Goal: Check status: Check status

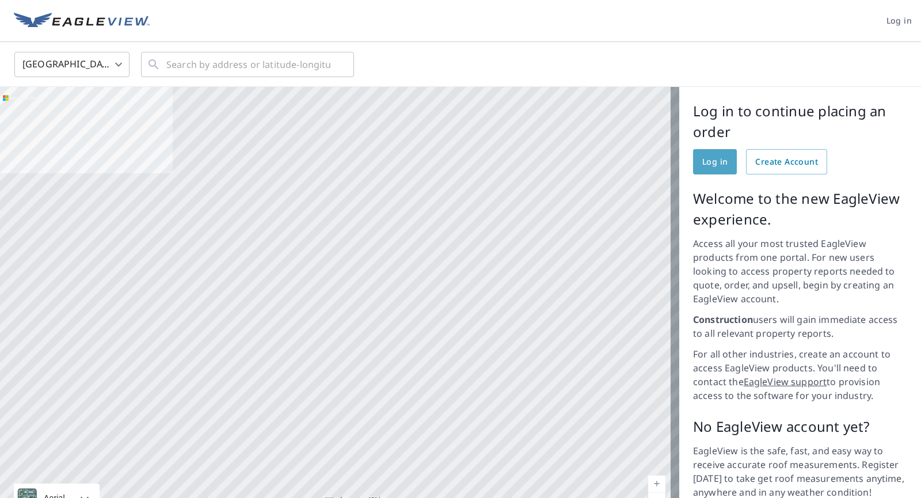
click at [714, 162] on span "Log in" at bounding box center [715, 162] width 25 height 14
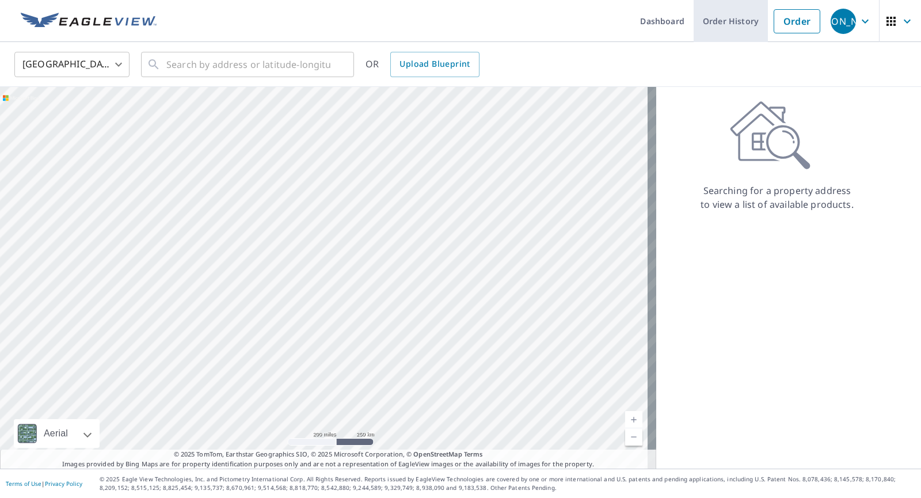
click at [743, 16] on link "Order History" at bounding box center [731, 21] width 74 height 42
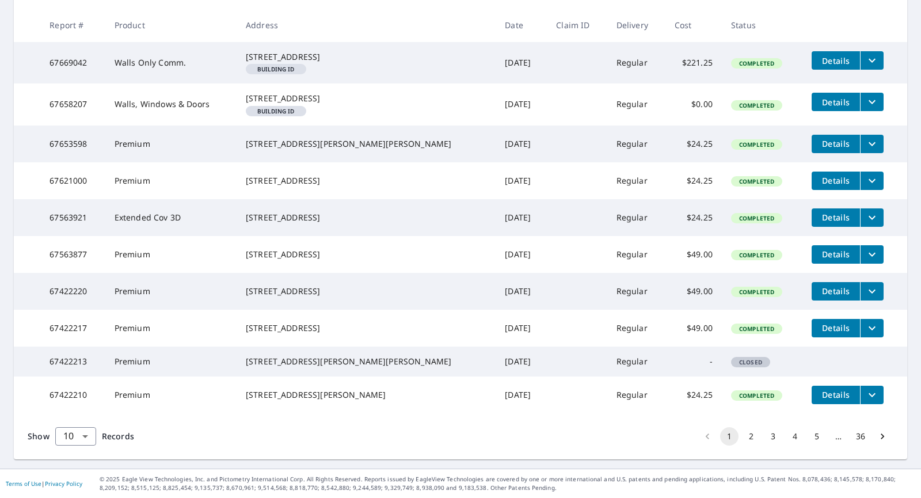
scroll to position [280, 0]
click at [742, 435] on button "2" at bounding box center [751, 436] width 18 height 18
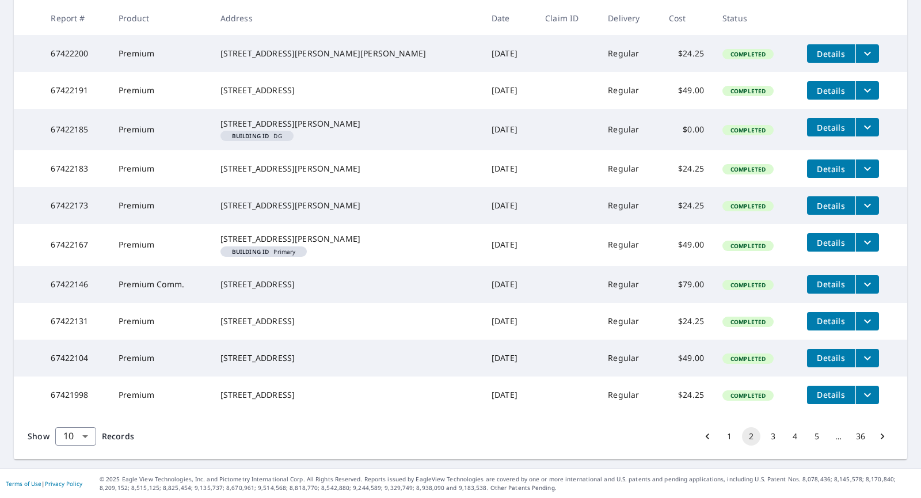
scroll to position [280, 0]
click at [764, 437] on button "3" at bounding box center [773, 436] width 18 height 18
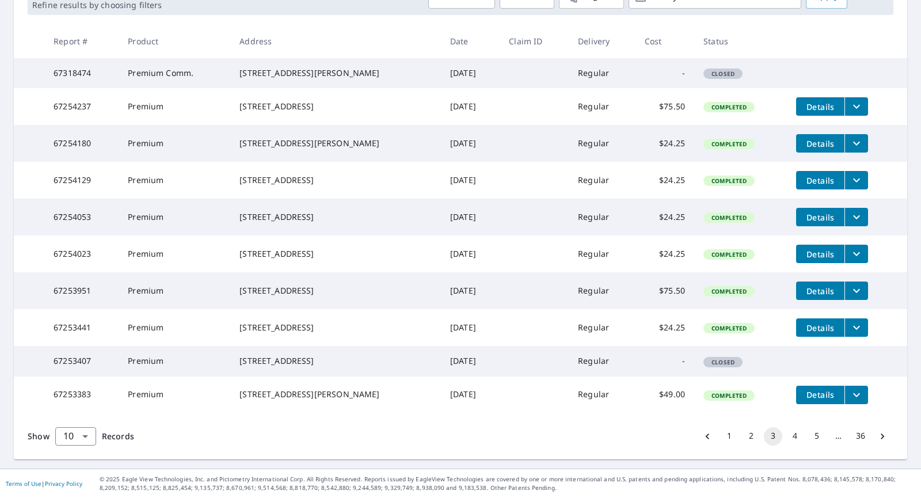
scroll to position [256, 0]
click at [789, 435] on button "4" at bounding box center [795, 436] width 18 height 18
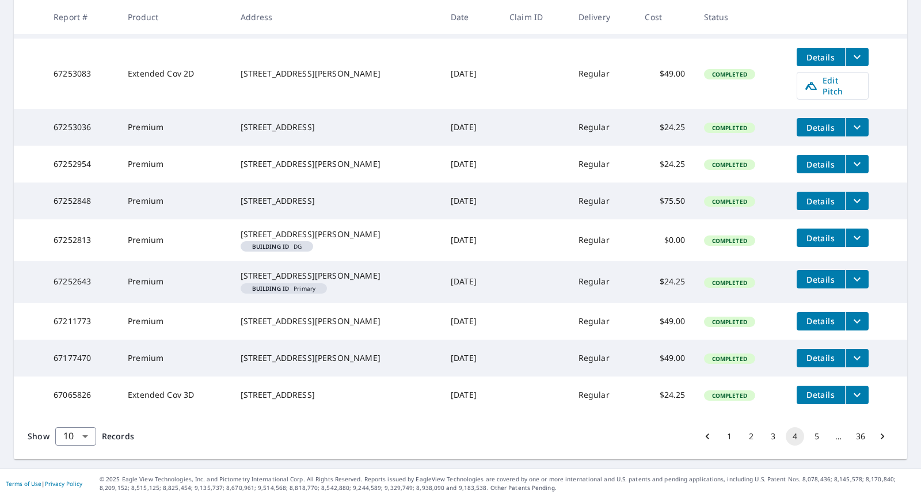
scroll to position [301, 0]
click at [720, 432] on button "1" at bounding box center [729, 436] width 18 height 18
